Goal: Task Accomplishment & Management: Use online tool/utility

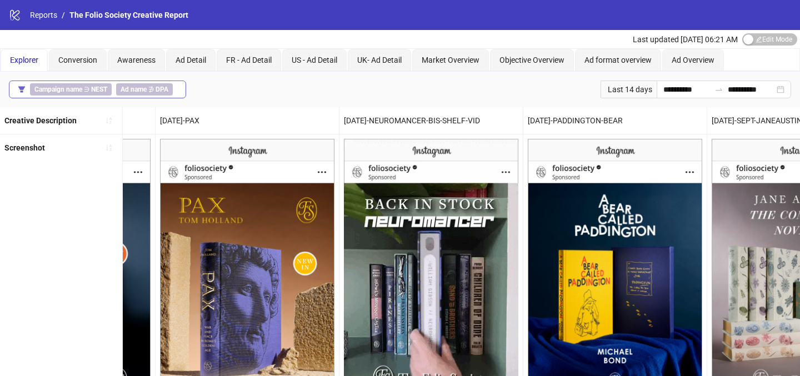
click at [180, 89] on button "Campaign name ∋ NEST Ad name ∌ DPA" at bounding box center [97, 90] width 177 height 18
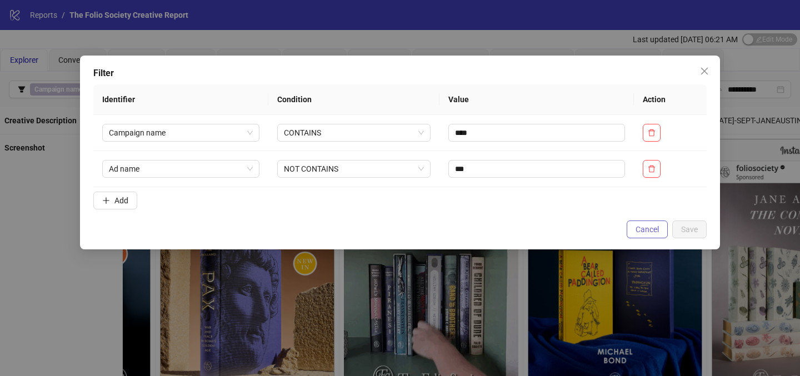
click at [660, 229] on button "Cancel" at bounding box center [647, 230] width 41 height 18
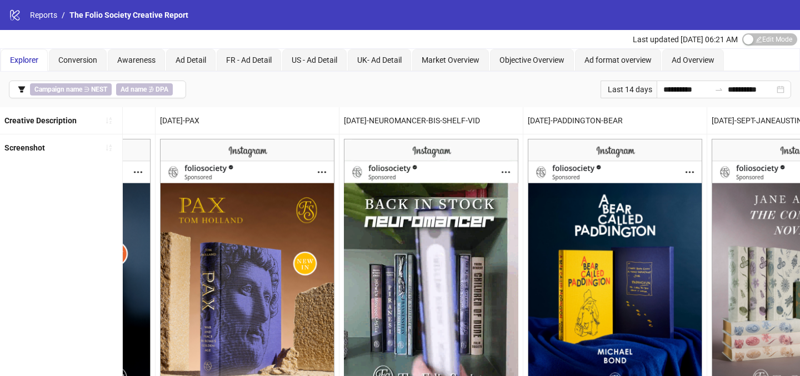
click at [638, 90] on div "Last 14 days" at bounding box center [629, 90] width 56 height 18
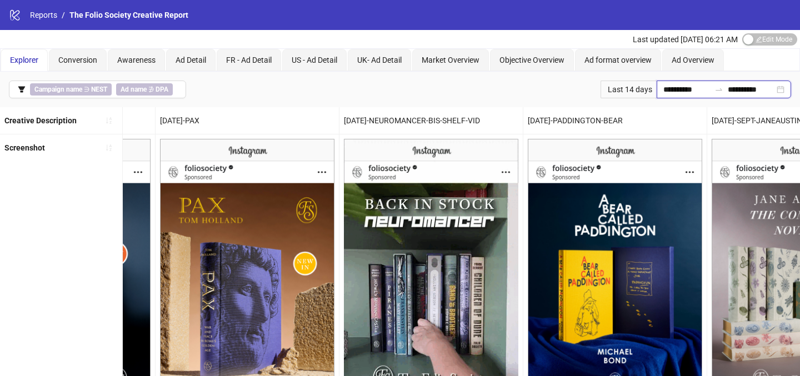
click at [674, 90] on input "**********" at bounding box center [687, 89] width 47 height 12
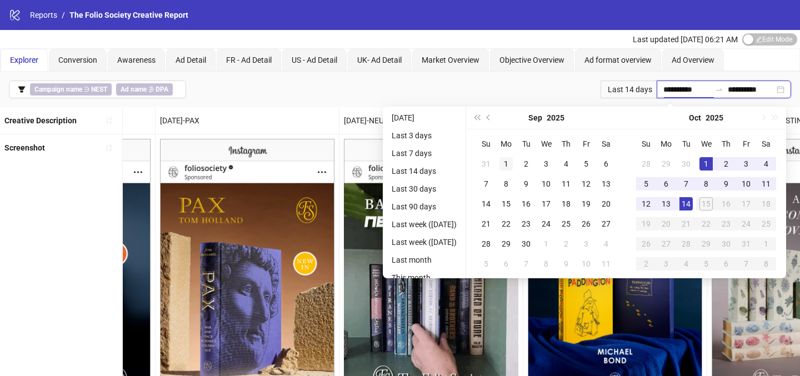
type input "**********"
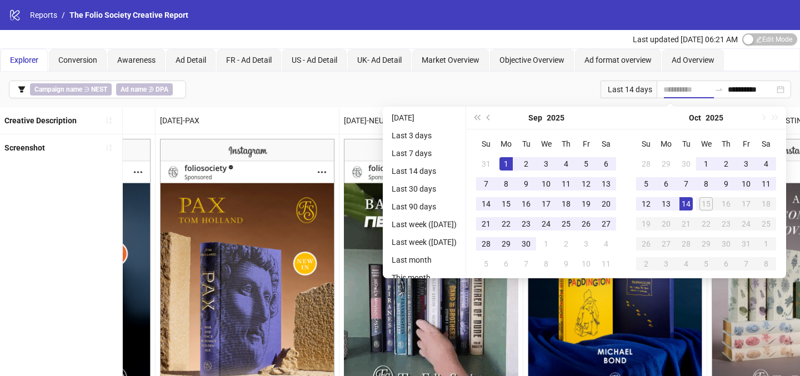
click at [511, 165] on div "1" at bounding box center [506, 163] width 13 height 13
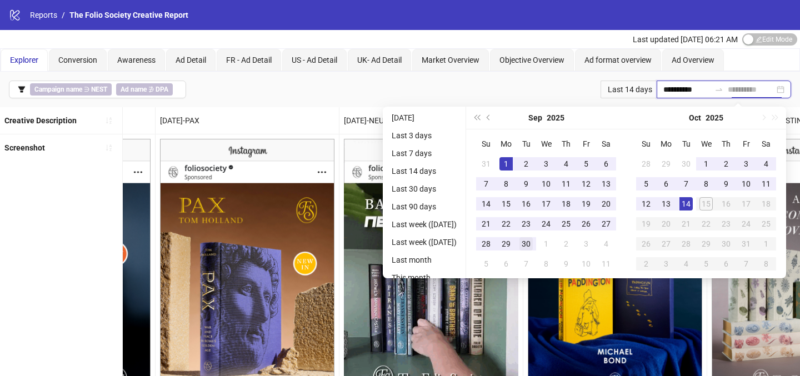
type input "**********"
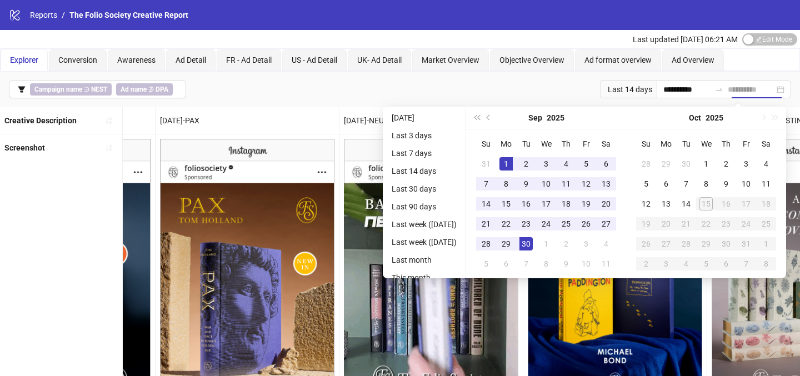
click at [533, 242] on div "30" at bounding box center [526, 243] width 13 height 13
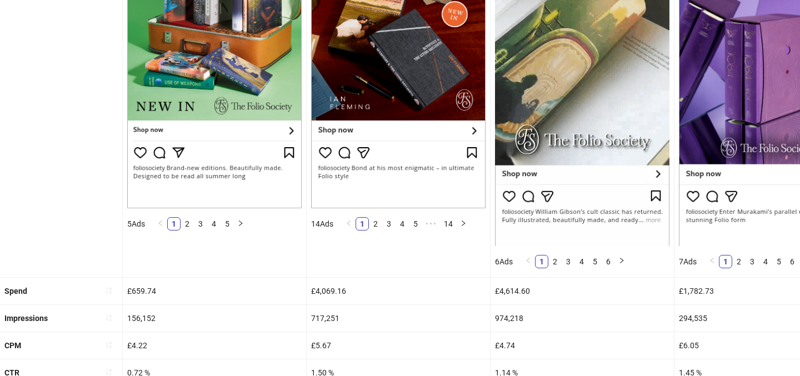
scroll to position [242, 0]
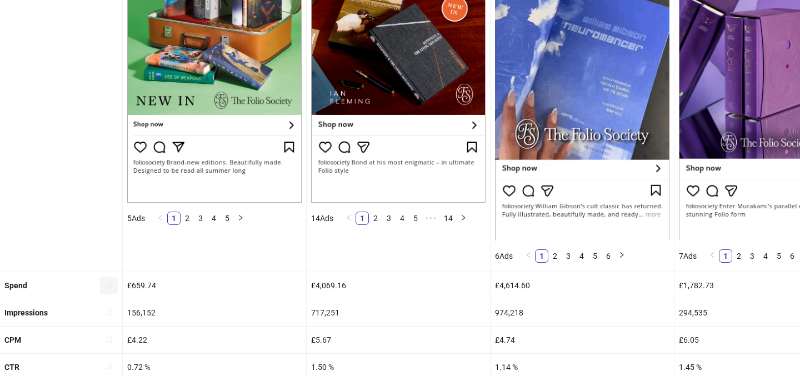
click at [102, 289] on button "button" at bounding box center [109, 286] width 18 height 18
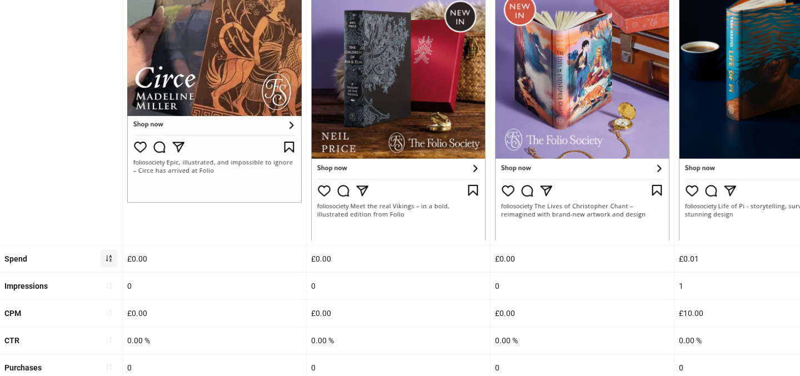
click at [108, 257] on icon "sort-ascending" at bounding box center [109, 259] width 8 height 8
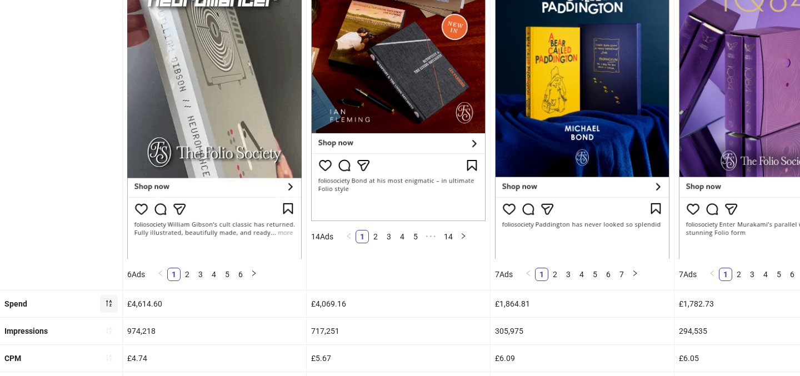
scroll to position [225, 0]
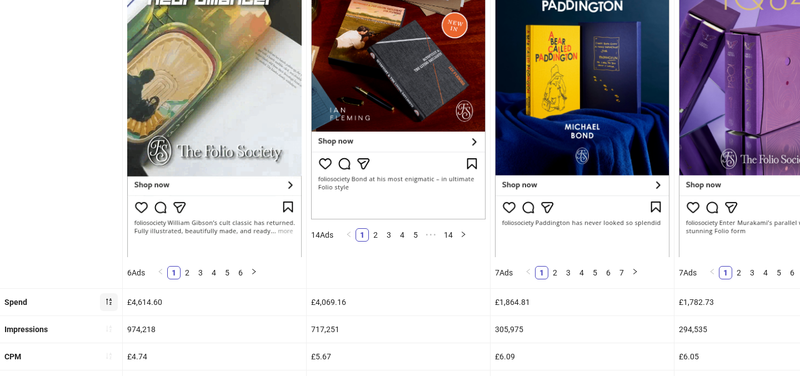
click at [246, 195] on img at bounding box center [214, 85] width 175 height 343
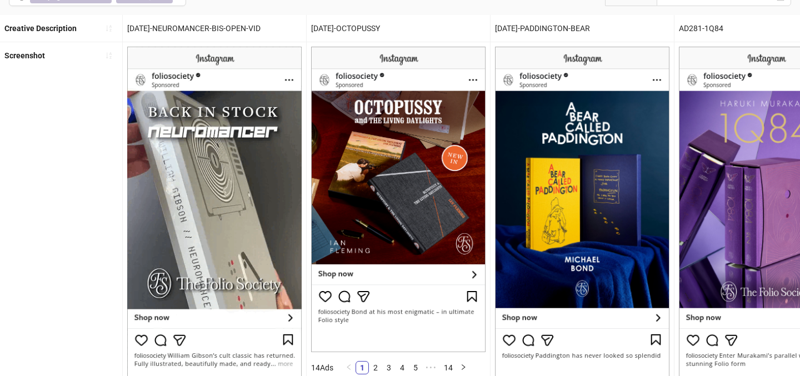
scroll to position [171, 0]
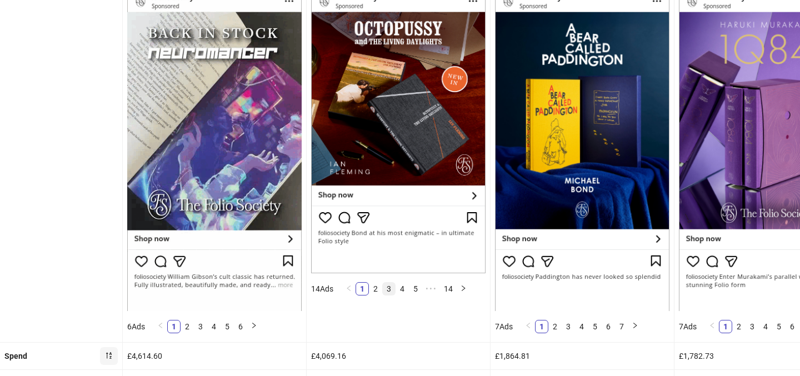
click at [388, 282] on li "3" at bounding box center [388, 288] width 13 height 13
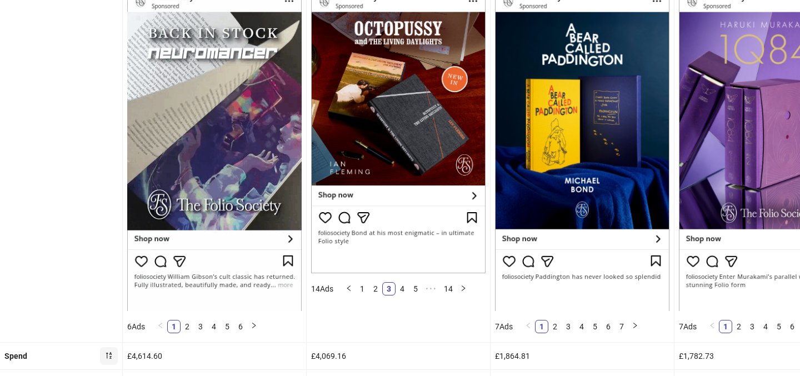
click at [398, 296] on ul "1 2 3 4 5 ••• 14" at bounding box center [406, 289] width 137 height 22
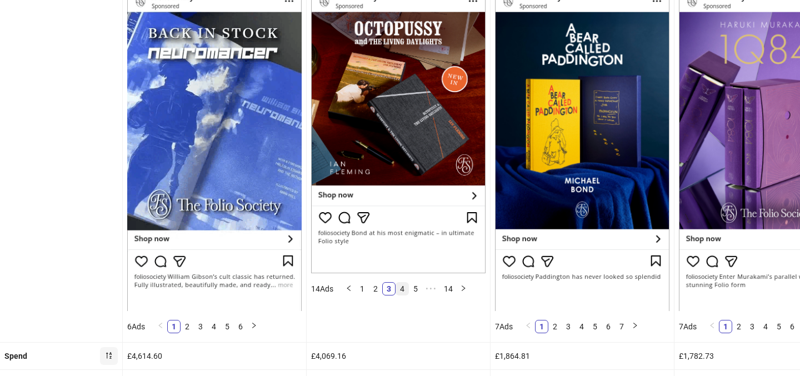
click at [399, 292] on link "4" at bounding box center [402, 289] width 12 height 12
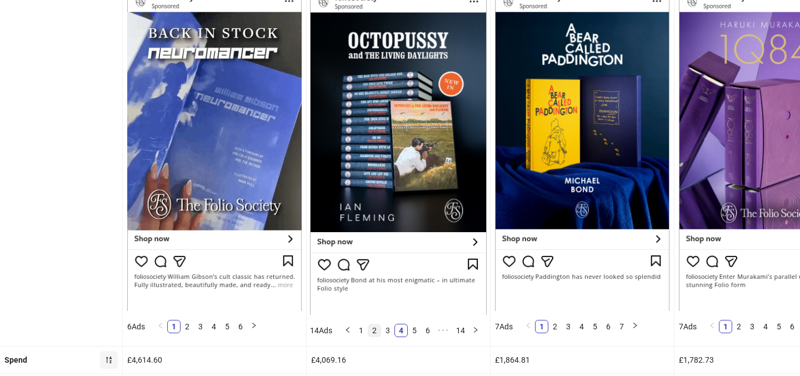
click at [373, 333] on link "2" at bounding box center [375, 331] width 12 height 12
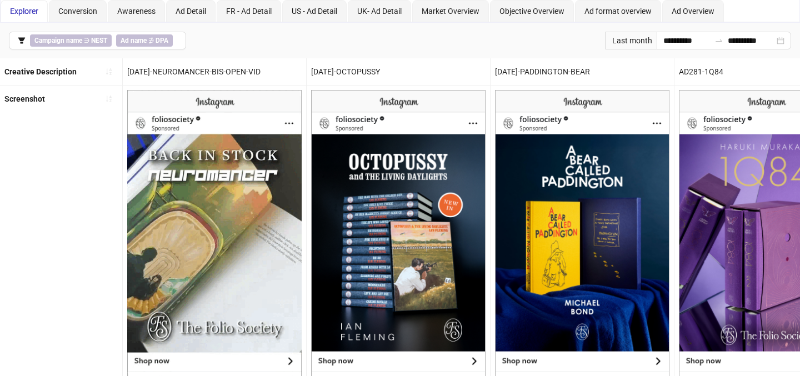
scroll to position [37, 0]
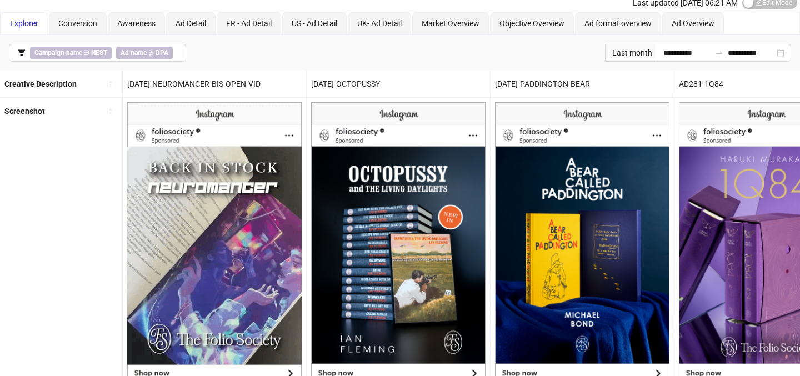
click at [389, 211] on img at bounding box center [398, 273] width 175 height 343
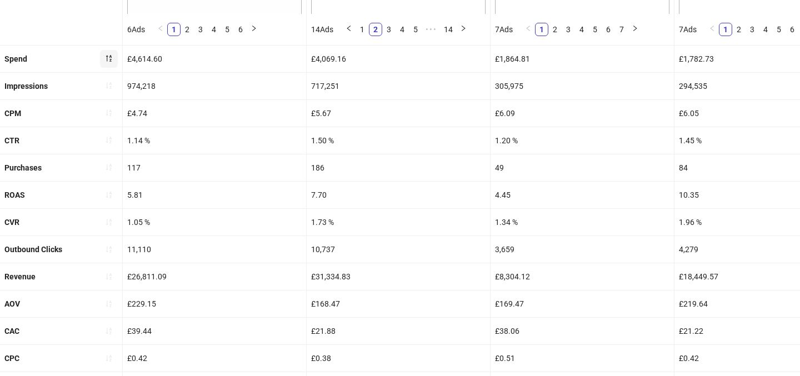
scroll to position [170, 0]
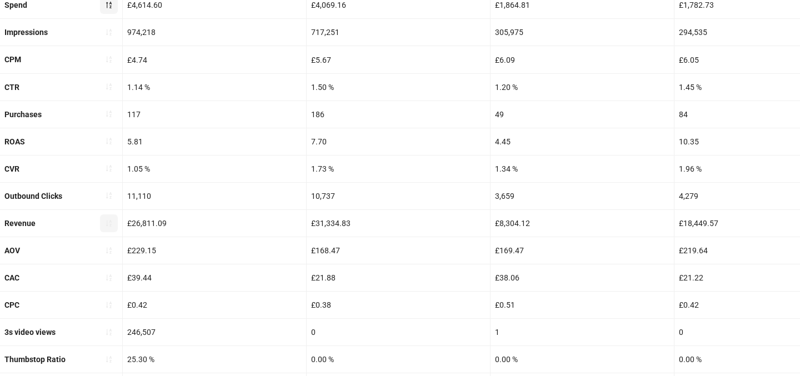
click at [112, 225] on icon "sort-ascending" at bounding box center [109, 224] width 8 height 8
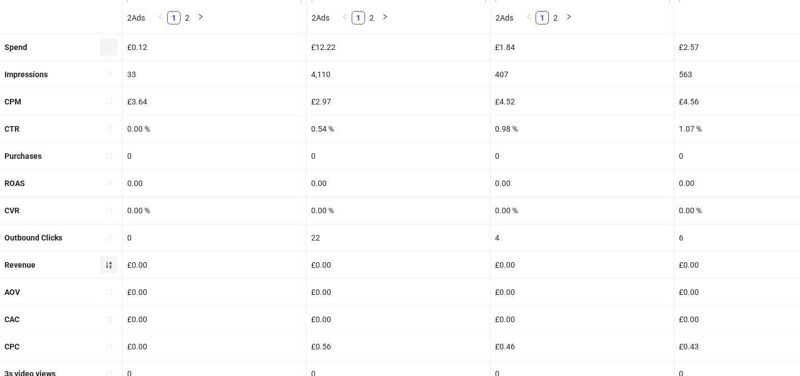
scroll to position [482, 0]
click at [110, 261] on icon "sort-ascending" at bounding box center [109, 263] width 6 height 7
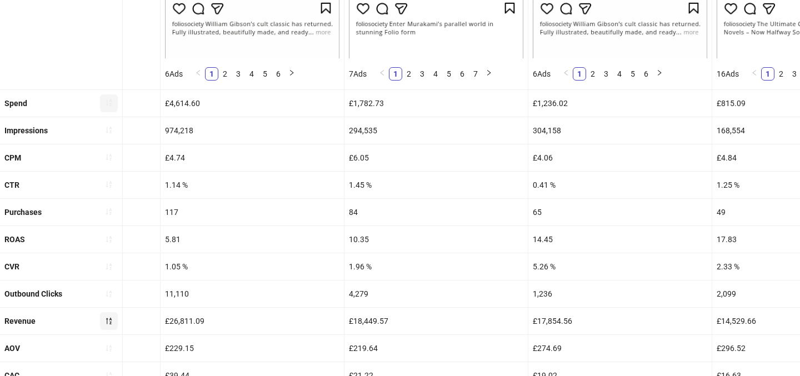
scroll to position [423, 0]
